Goal: Book appointment/travel/reservation

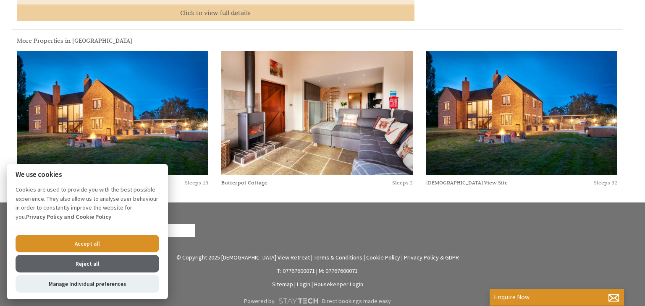
scroll to position [437, 0]
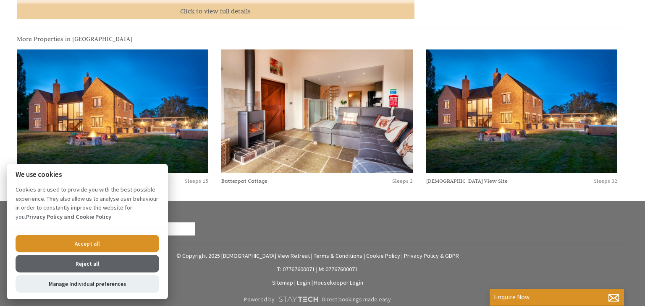
click at [101, 243] on button "Accept all" at bounding box center [88, 244] width 144 height 18
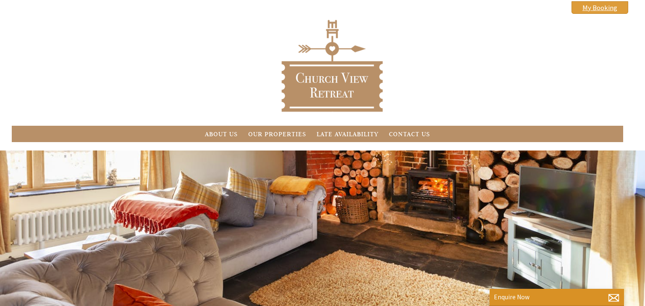
click at [605, 12] on link "My Booking" at bounding box center [599, 7] width 57 height 13
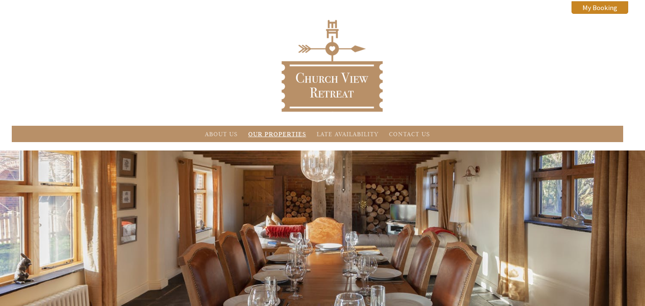
click at [292, 137] on link "Our Properties" at bounding box center [277, 134] width 58 height 8
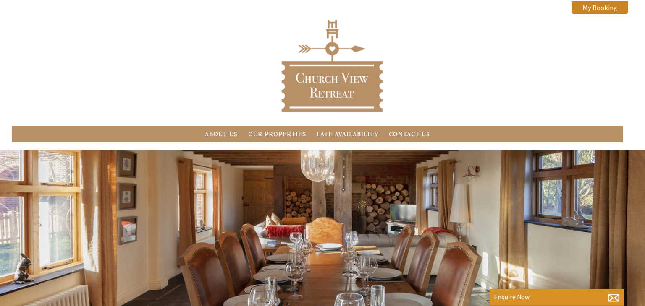
scroll to position [0, 7]
click at [293, 135] on link "Our Properties" at bounding box center [277, 134] width 58 height 8
click at [512, 51] on div "About Us Our Properties Late Availability Contact Us My Booking My Booking" at bounding box center [317, 77] width 621 height 129
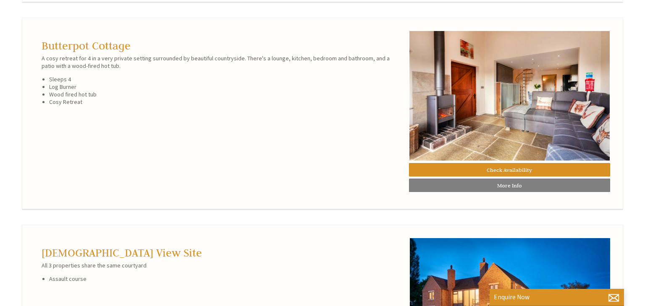
scroll to position [878, 0]
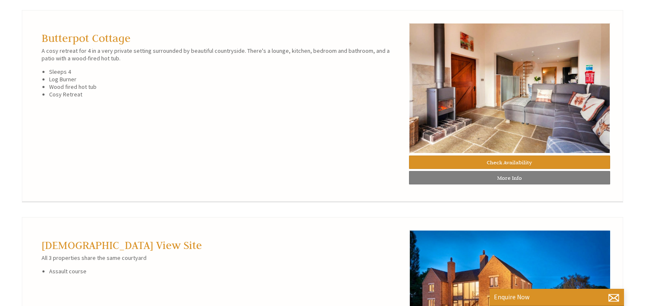
click at [244, 124] on div at bounding box center [322, 104] width 575 height 163
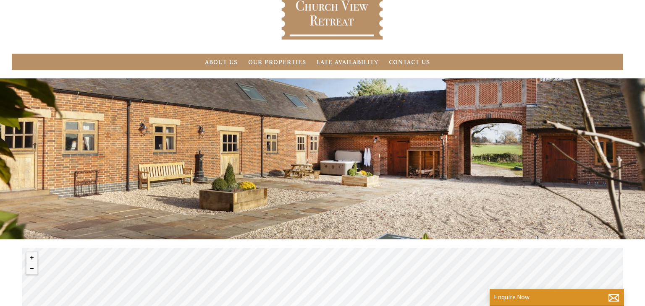
scroll to position [89, 0]
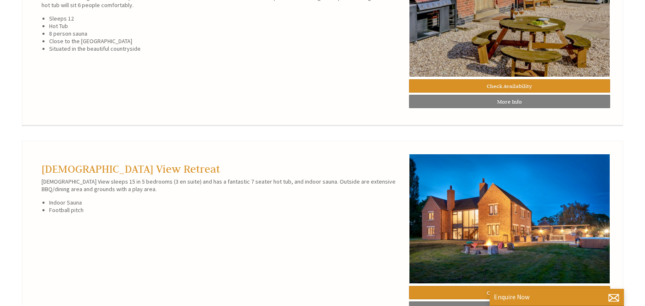
scroll to position [542, 0]
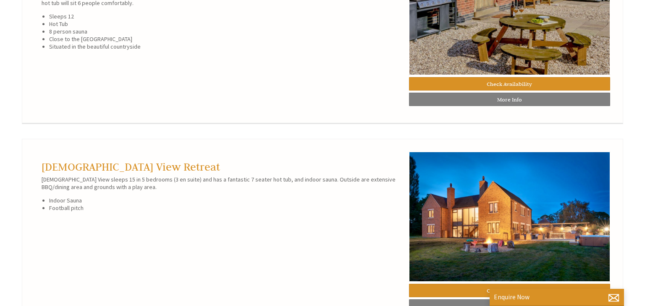
click at [640, 70] on div "© MapTiler © OpenStreetMap contributors Properties Our Properties Bumblebee Bar…" at bounding box center [322, 269] width 645 height 982
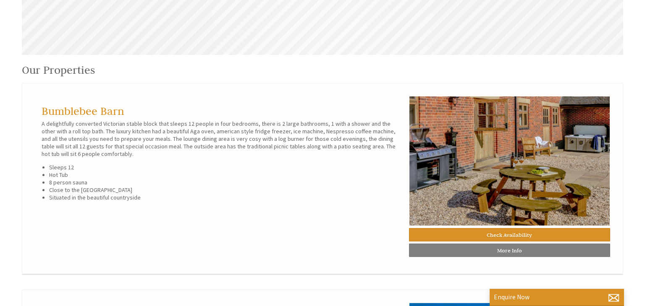
scroll to position [408, 0]
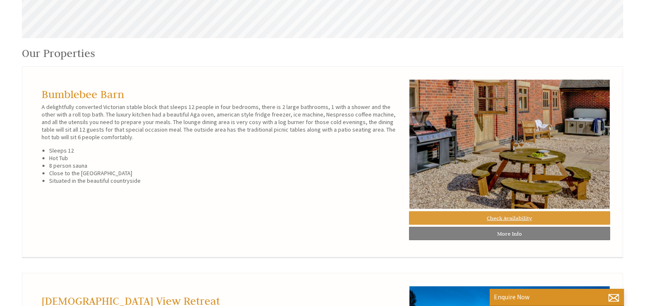
click at [468, 214] on link "Check Availability" at bounding box center [509, 218] width 201 height 13
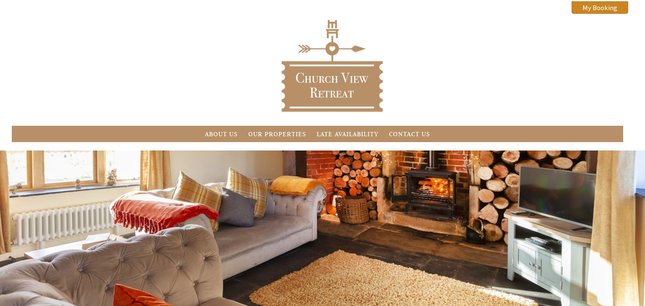
click at [468, 70] on div "About Us Our Properties Late Availability Contact Us My Booking My Booking" at bounding box center [317, 77] width 621 height 129
click at [531, 58] on div "About Us Our Properties Late Availability Contact Us My Booking My Booking" at bounding box center [317, 77] width 621 height 129
